Goal: Find specific page/section: Find specific page/section

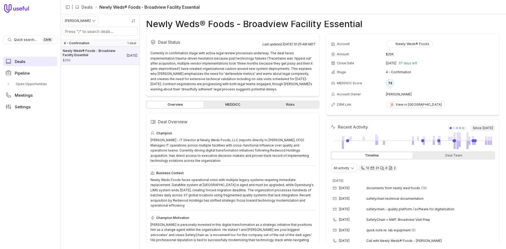
click at [23, 62] on span "Deals" at bounding box center [20, 62] width 11 height 4
click at [89, 8] on link "Deals" at bounding box center [87, 7] width 11 height 6
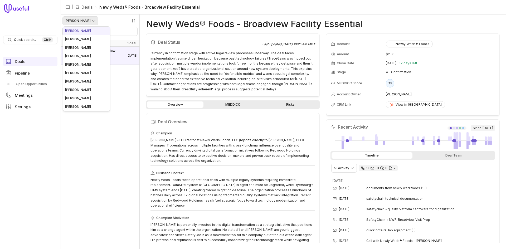
click at [85, 19] on html "Quick search... Ctrl K Deals Pipeline Open Opportunities Meetings Settings | De…" at bounding box center [253, 124] width 506 height 249
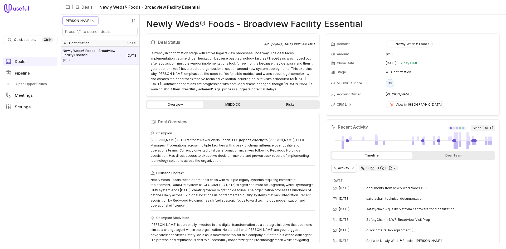
click at [71, 186] on html "Quick search... Ctrl K Deals Pipeline Open Opportunities Meetings Settings | De…" at bounding box center [253, 124] width 506 height 249
click at [31, 75] on link "Pipeline" at bounding box center [30, 72] width 54 height 9
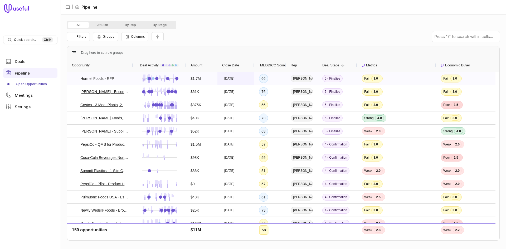
click at [254, 79] on div "[DATE]" at bounding box center [236, 78] width 37 height 13
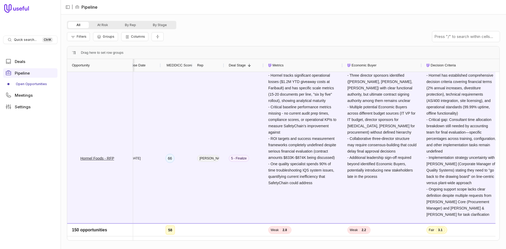
scroll to position [0, 95]
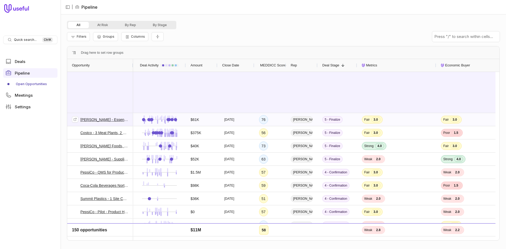
click at [107, 123] on span "[PERSON_NAME] - Essential (1->5 sites)" at bounding box center [100, 119] width 56 height 12
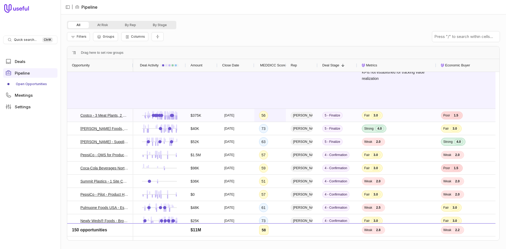
click at [274, 117] on div "56" at bounding box center [271, 115] width 32 height 13
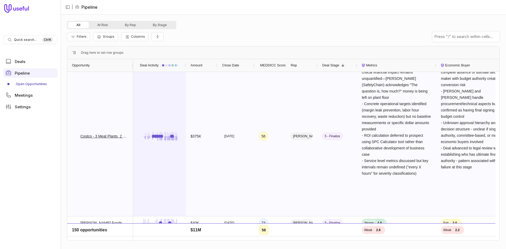
click at [167, 138] on div at bounding box center [159, 136] width 43 height 160
